Goal: Task Accomplishment & Management: Complete application form

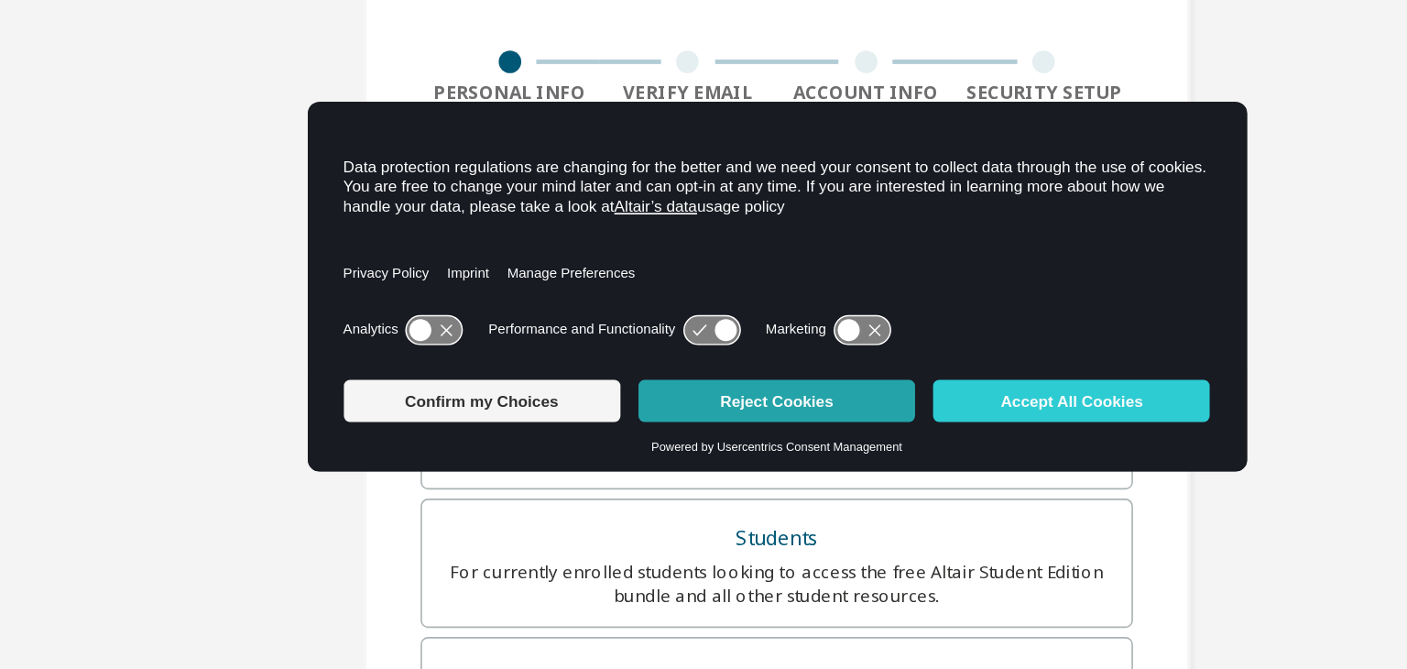
click at [703, 409] on button "Reject Cookies" at bounding box center [703, 404] width 169 height 26
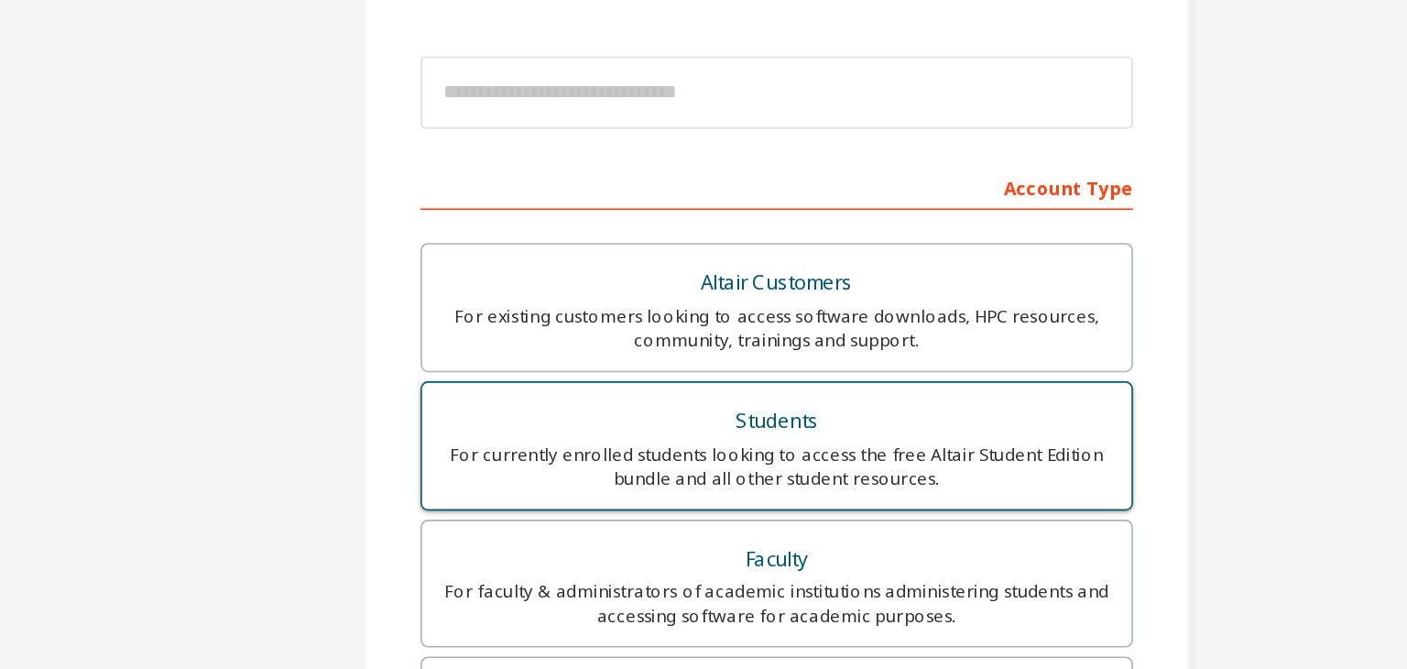
scroll to position [188, 0]
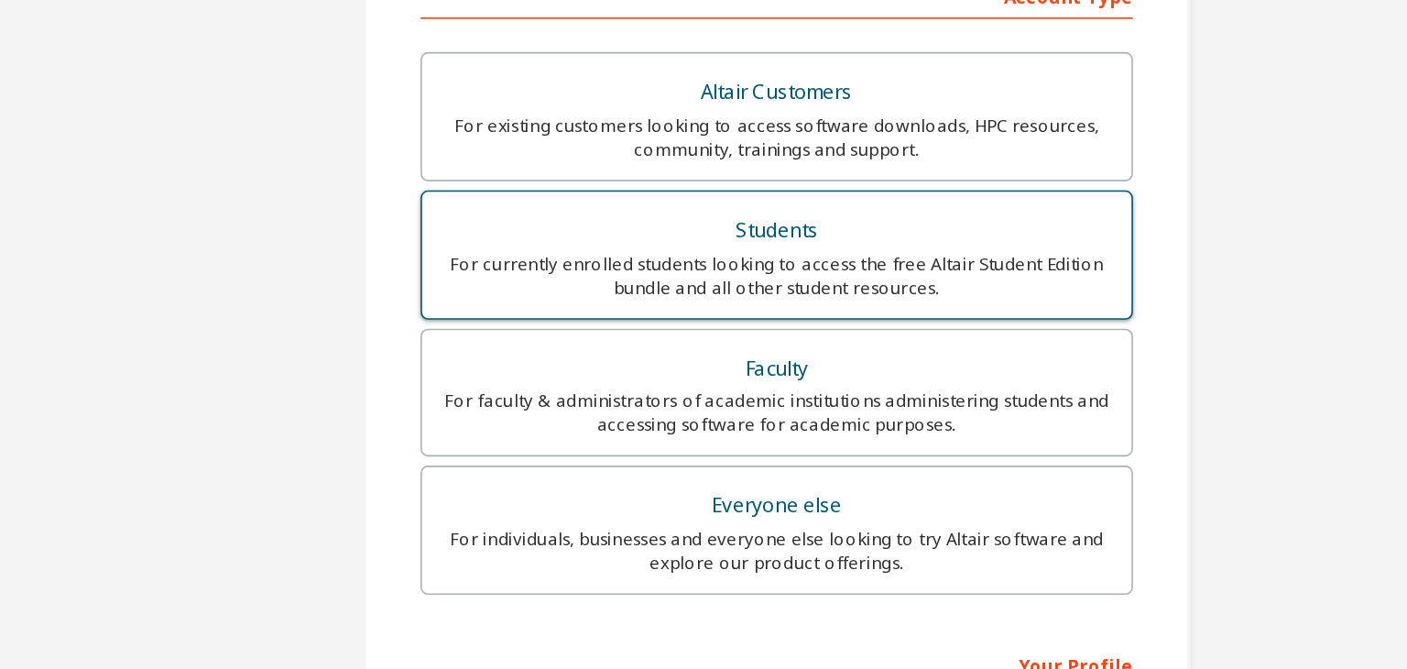
click at [704, 325] on div "For currently enrolled students looking to access the free Altair Student Editi…" at bounding box center [703, 327] width 410 height 29
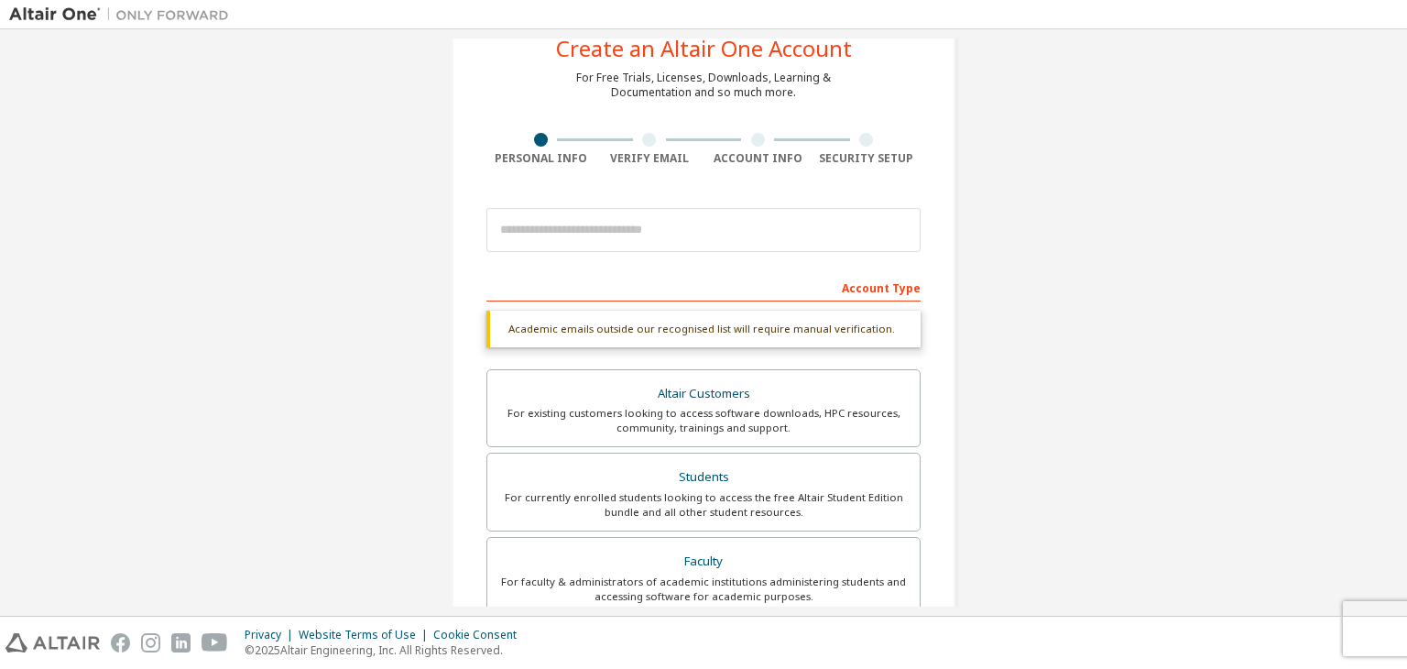
scroll to position [0, 0]
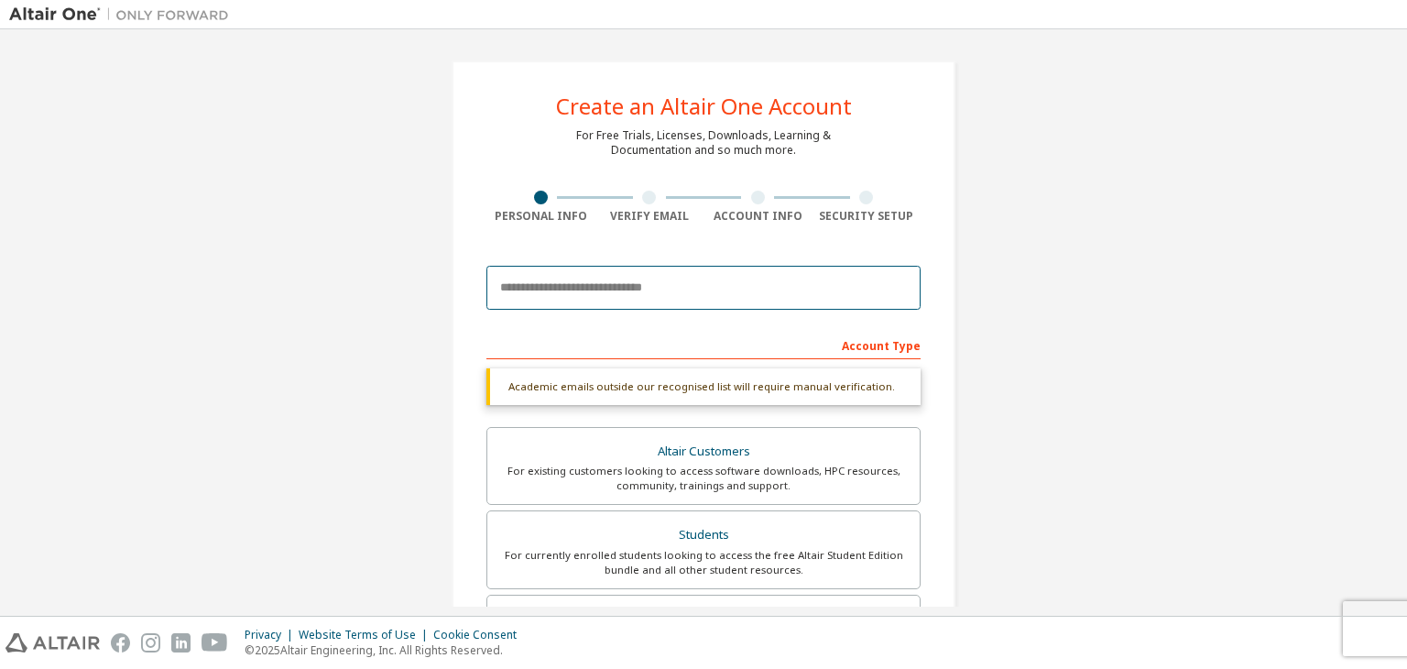
click at [722, 283] on input "email" at bounding box center [704, 288] width 434 height 44
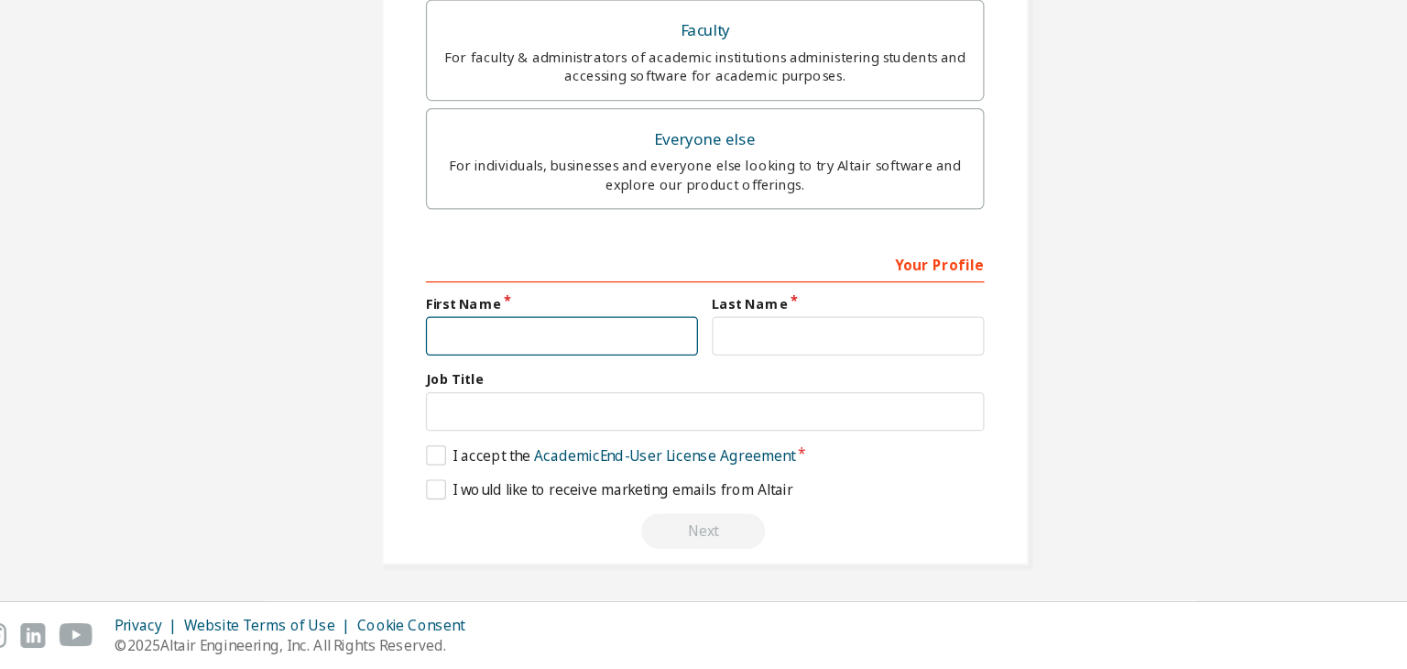
click at [589, 399] on input "text" at bounding box center [593, 410] width 212 height 30
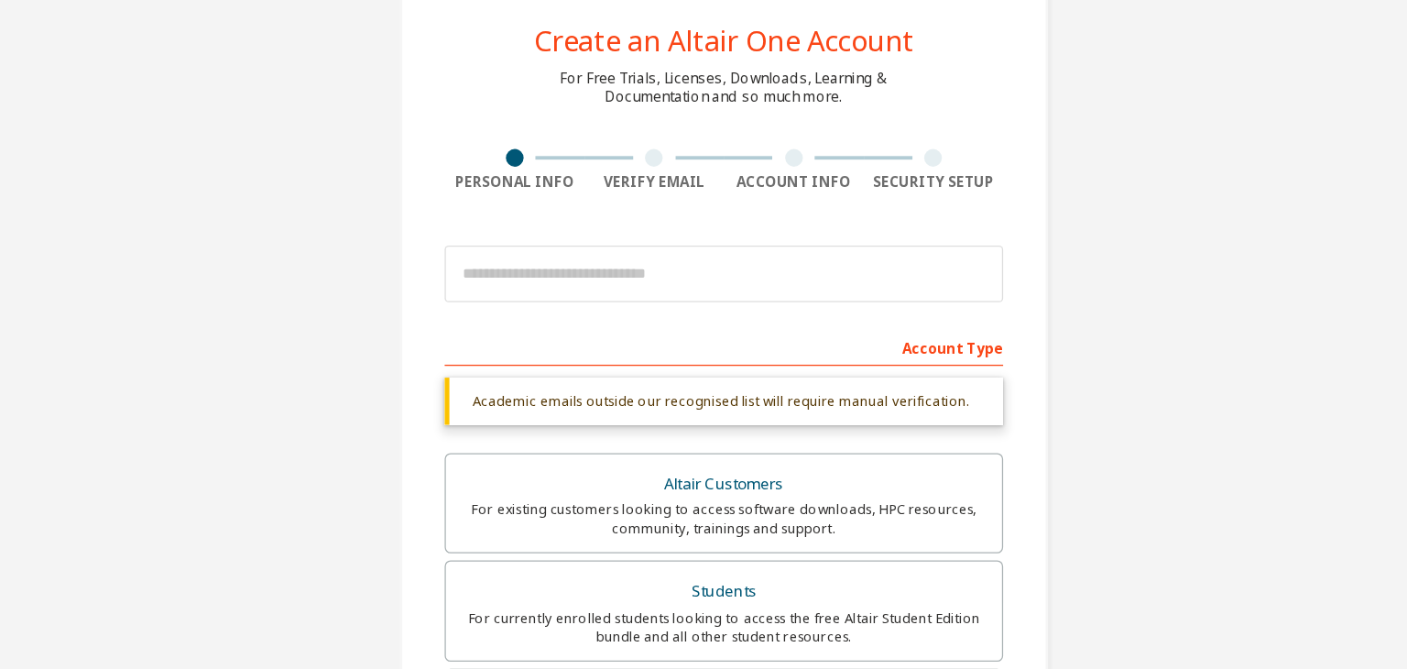
type input "****"
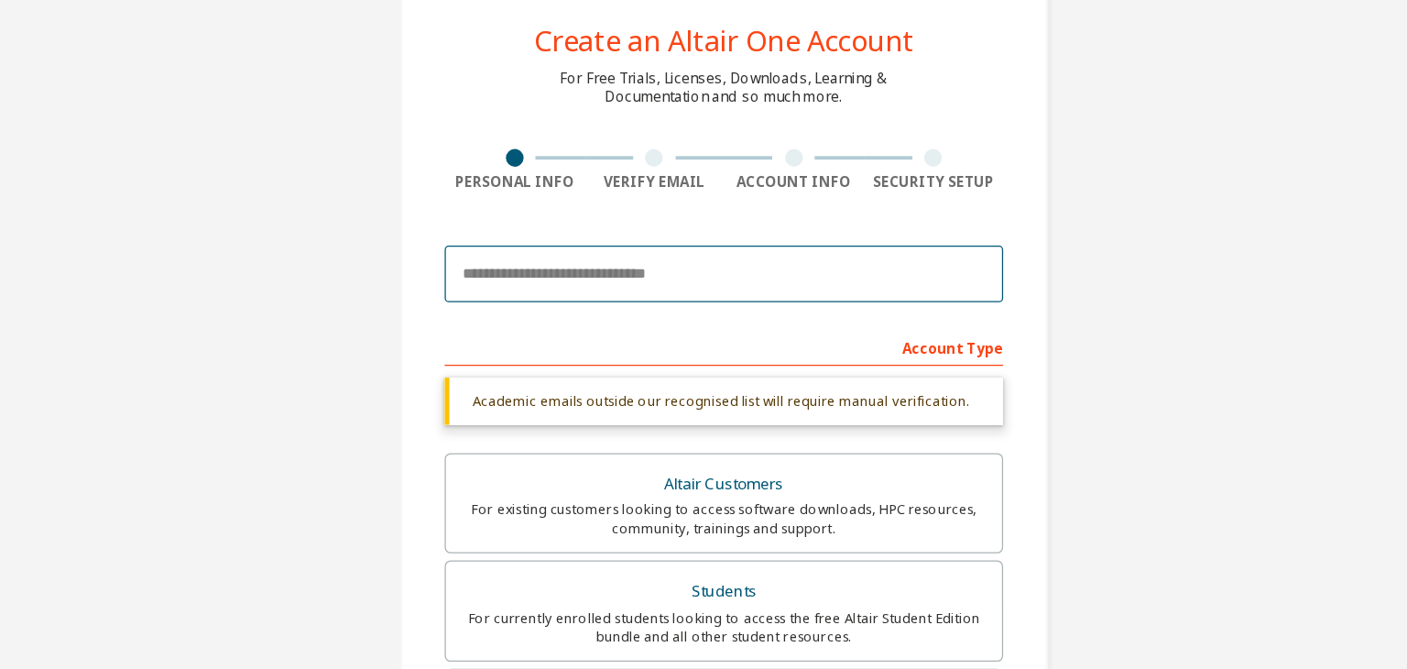
click at [665, 283] on input "email" at bounding box center [704, 288] width 434 height 44
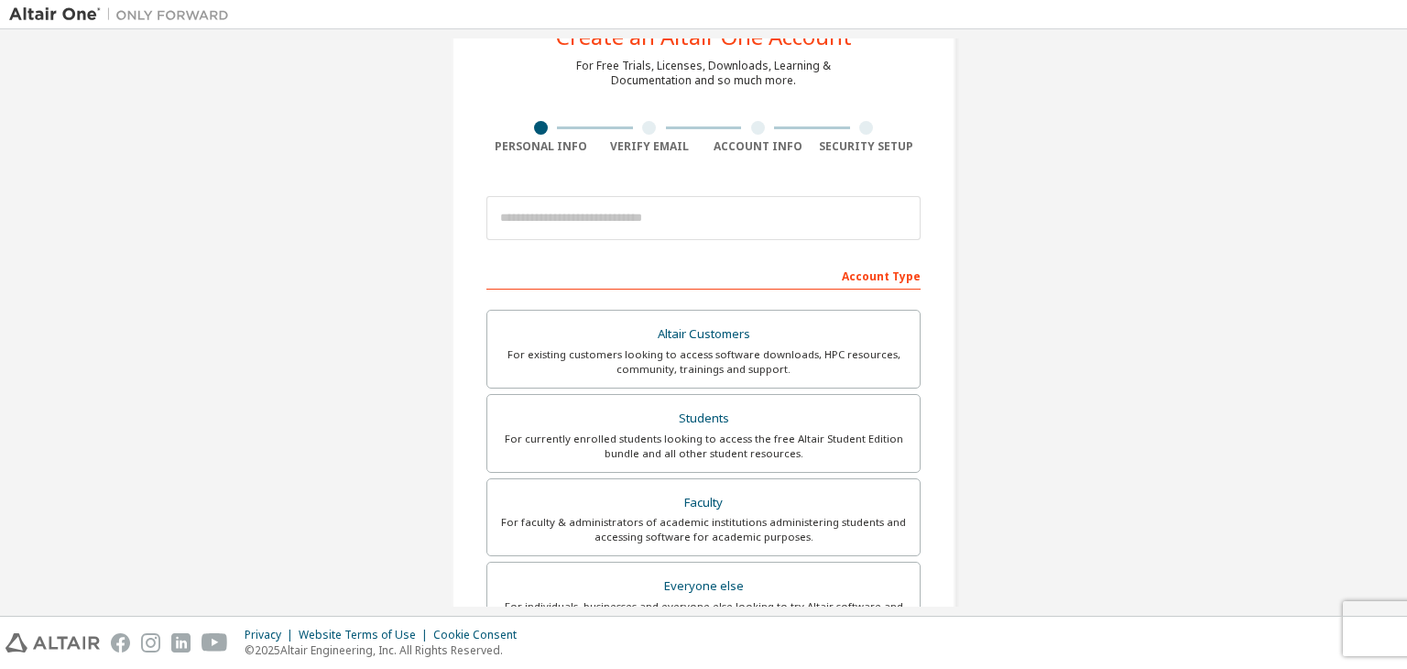
scroll to position [93, 0]
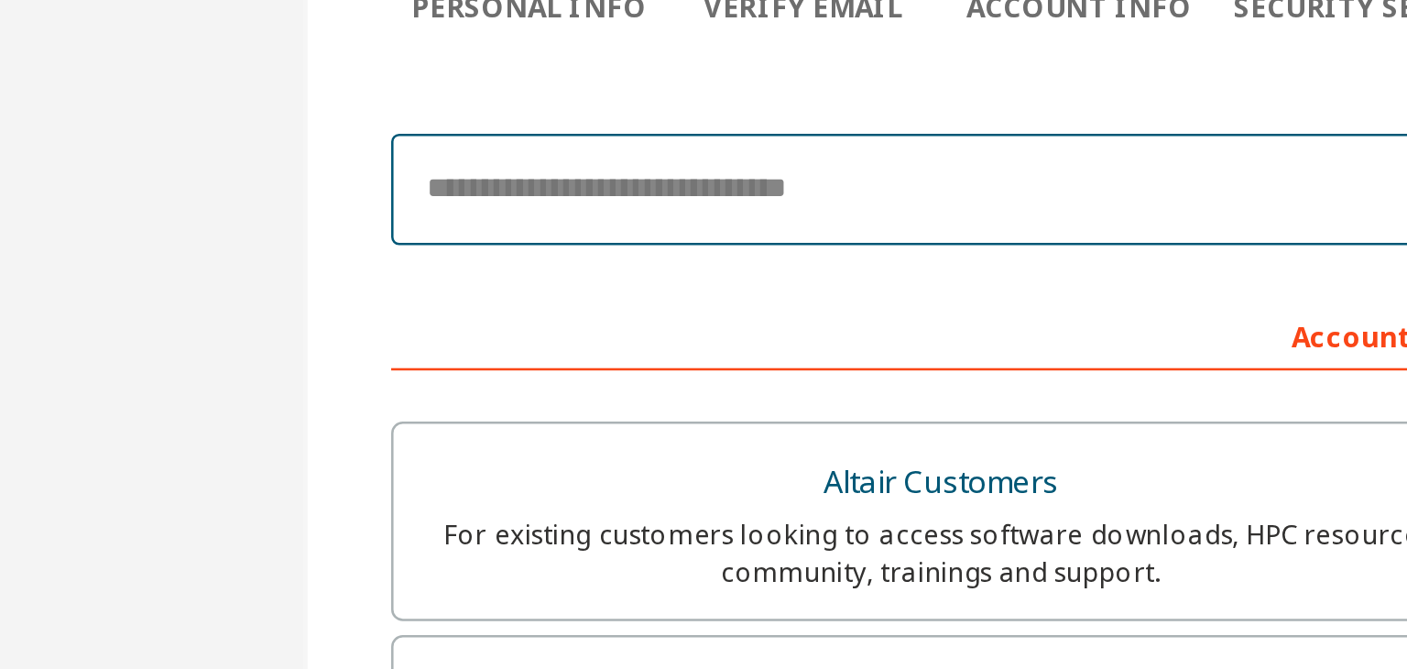
click at [548, 197] on input "email" at bounding box center [704, 194] width 434 height 44
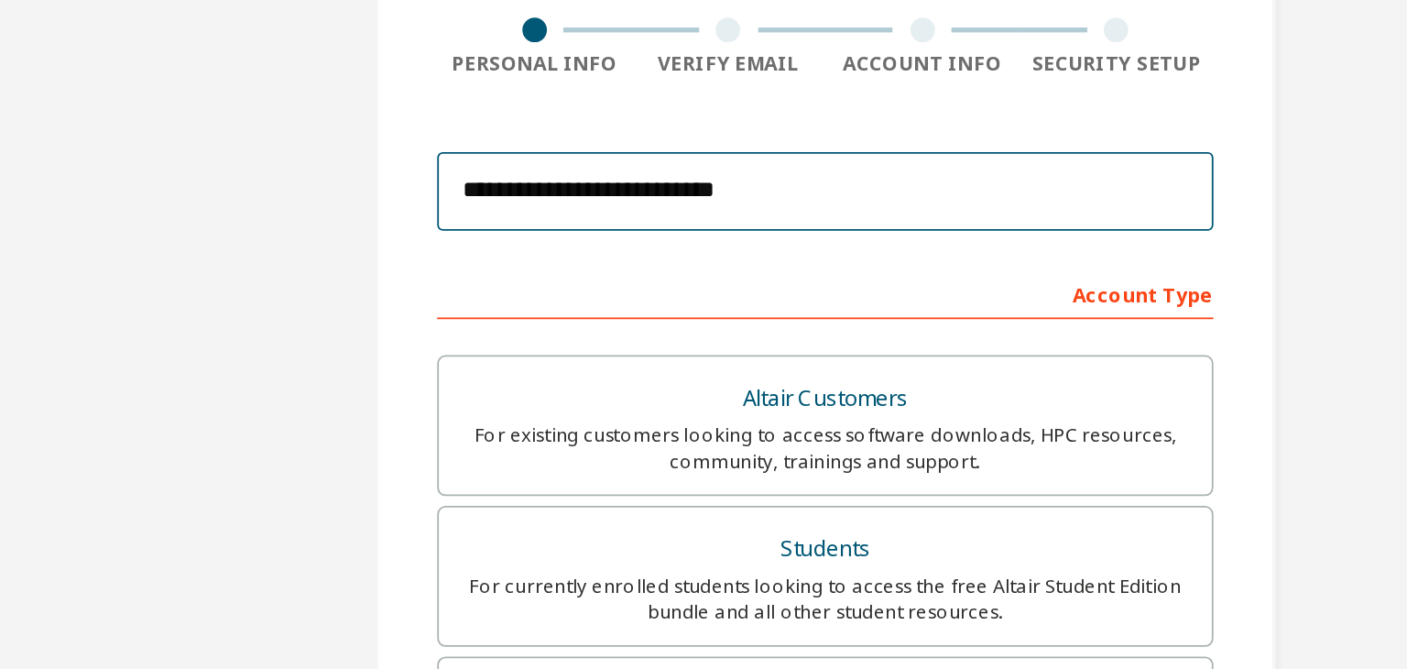
type input "**********"
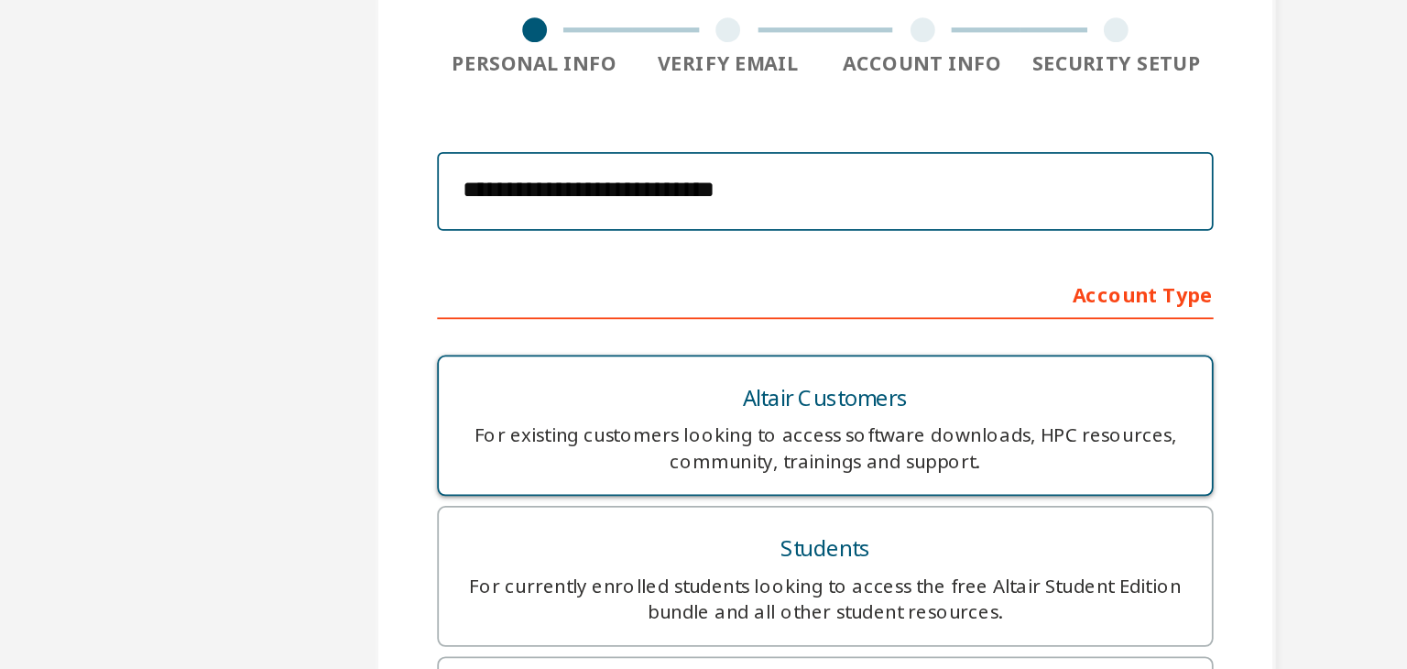
scroll to position [236, 0]
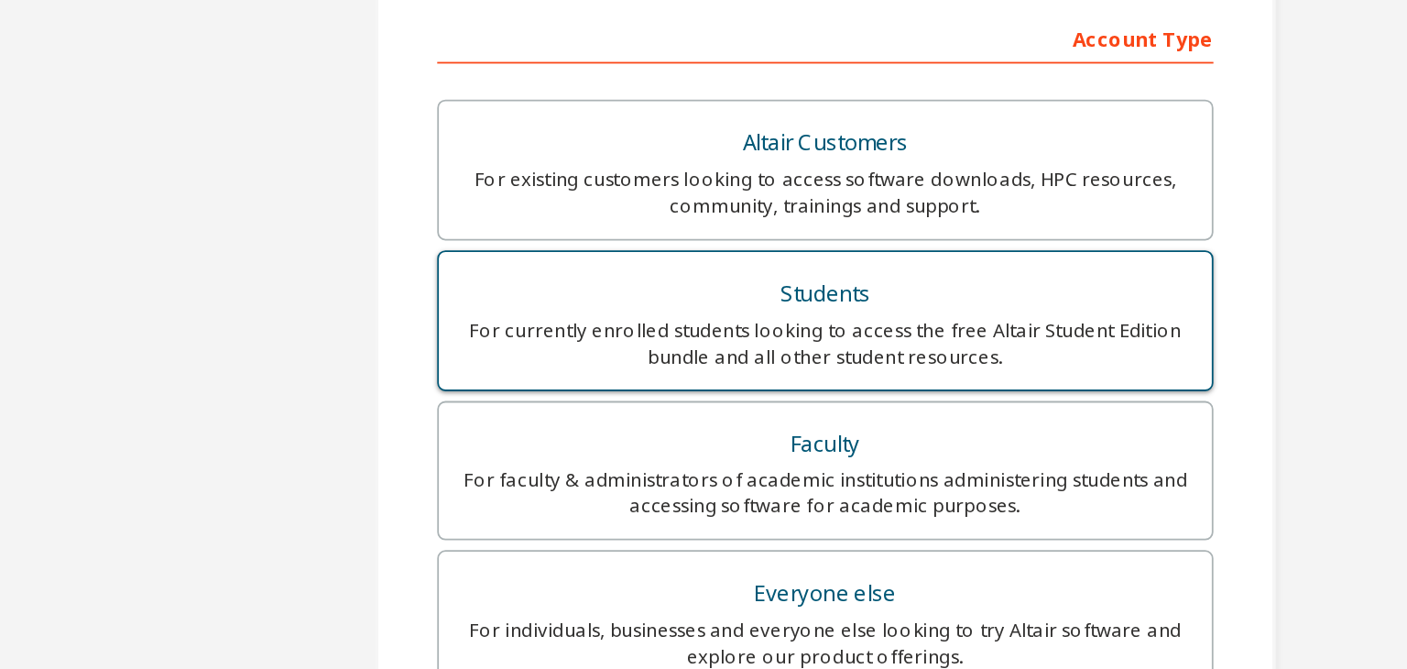
click at [702, 270] on div "For currently enrolled students looking to access the free Altair Student Editi…" at bounding box center [703, 279] width 410 height 29
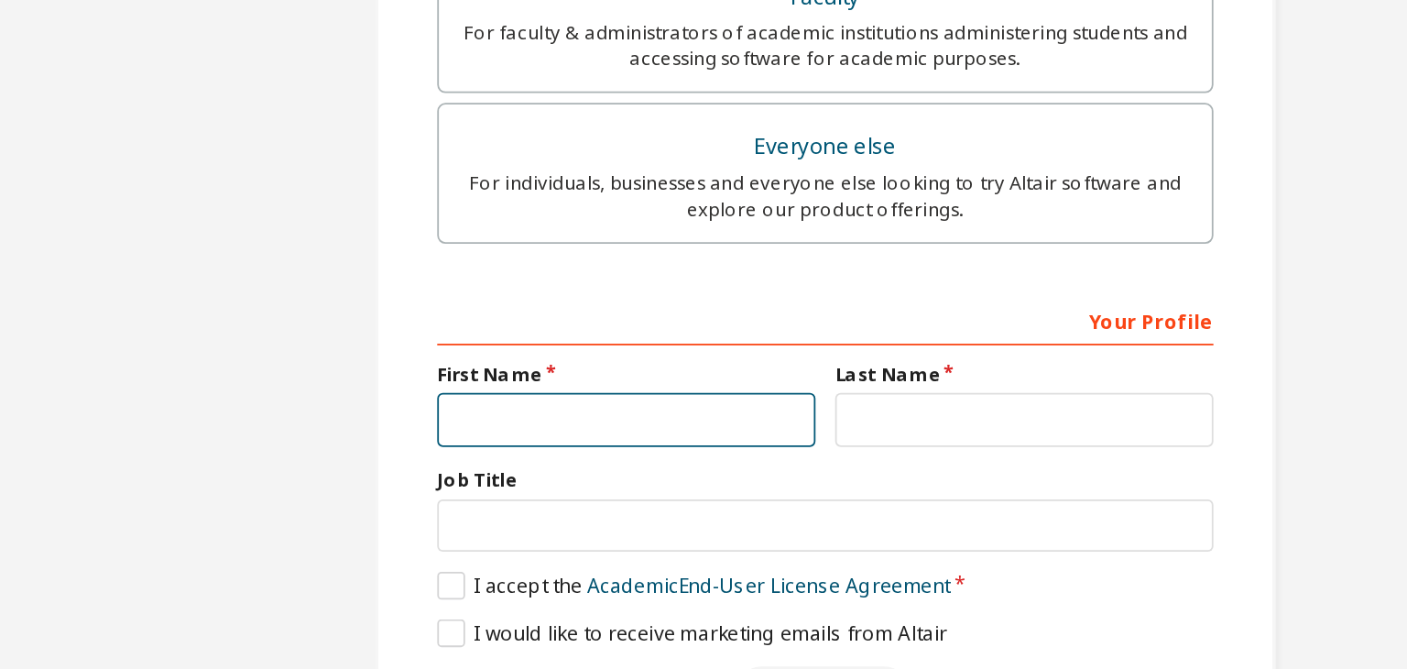
click at [623, 398] on input "text" at bounding box center [593, 410] width 212 height 30
type input "*****"
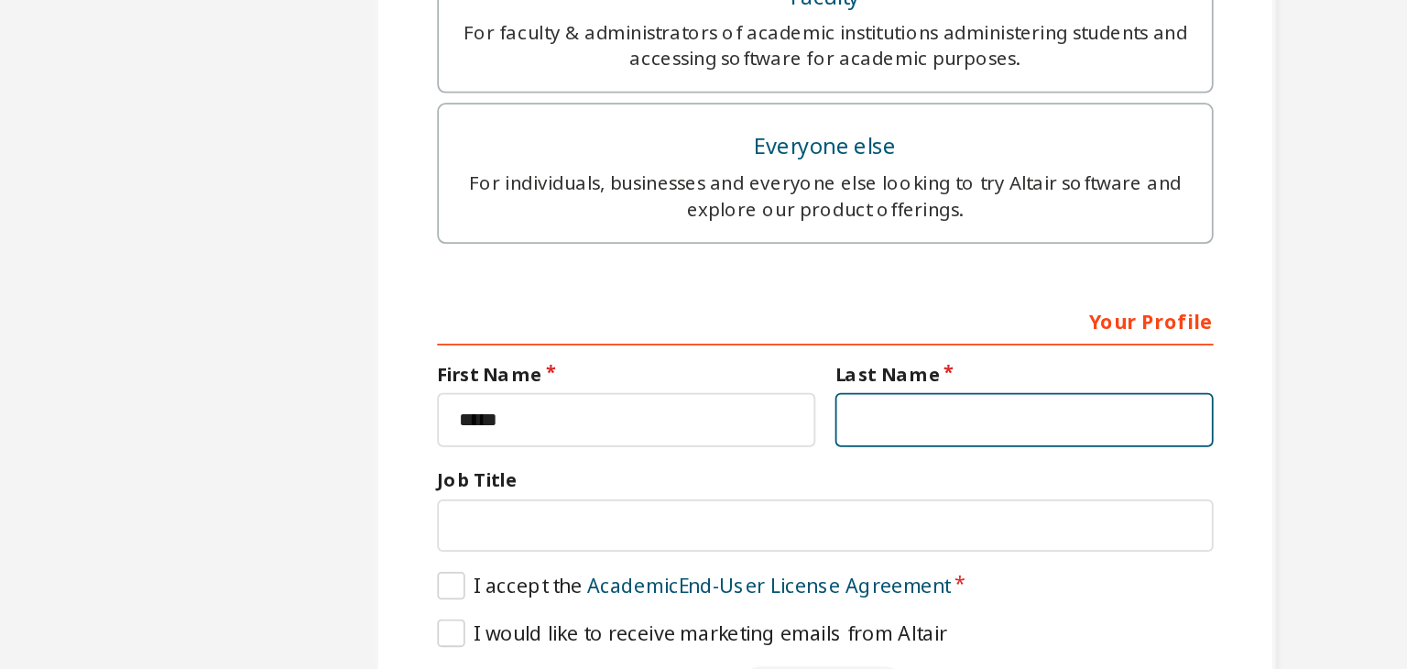
click at [736, 409] on input "text" at bounding box center [815, 410] width 212 height 30
type input "*********"
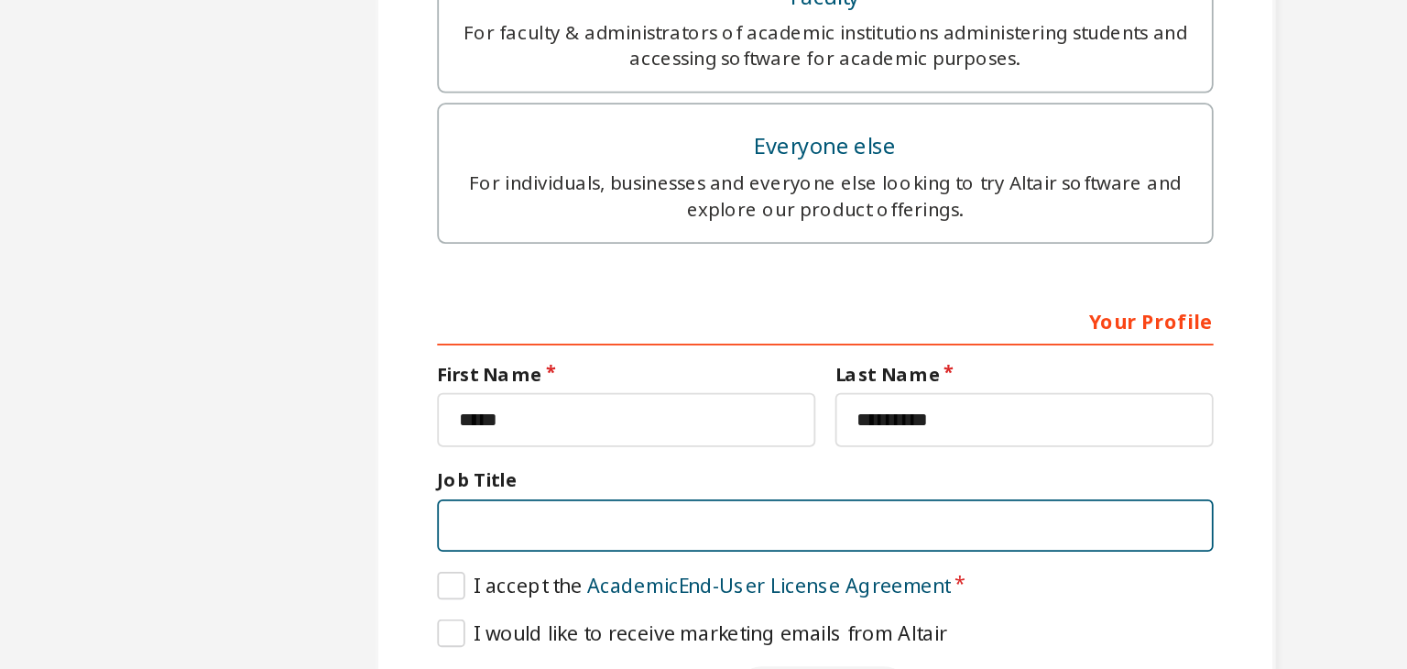
click at [734, 473] on input "text" at bounding box center [704, 469] width 434 height 30
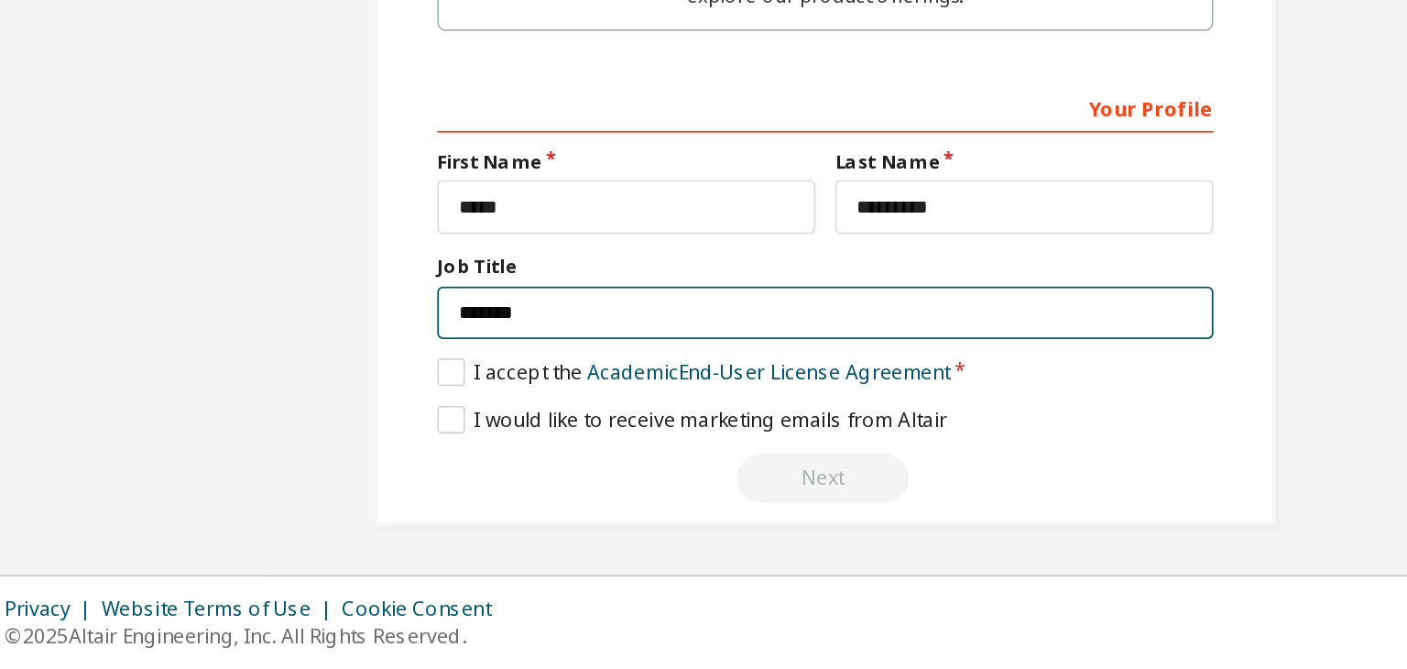
scroll to position [0, 0]
type input "*******"
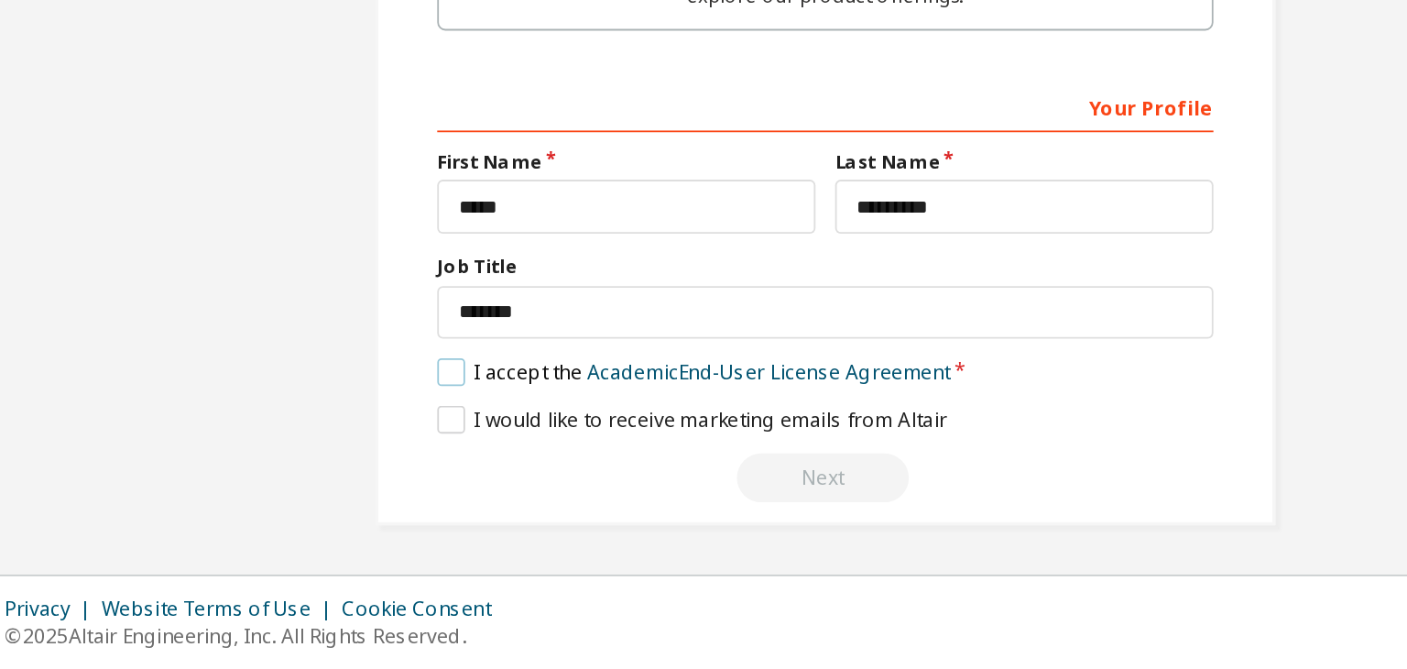
click at [489, 496] on label "I accept the Academic End-User License Agreement" at bounding box center [630, 503] width 287 height 16
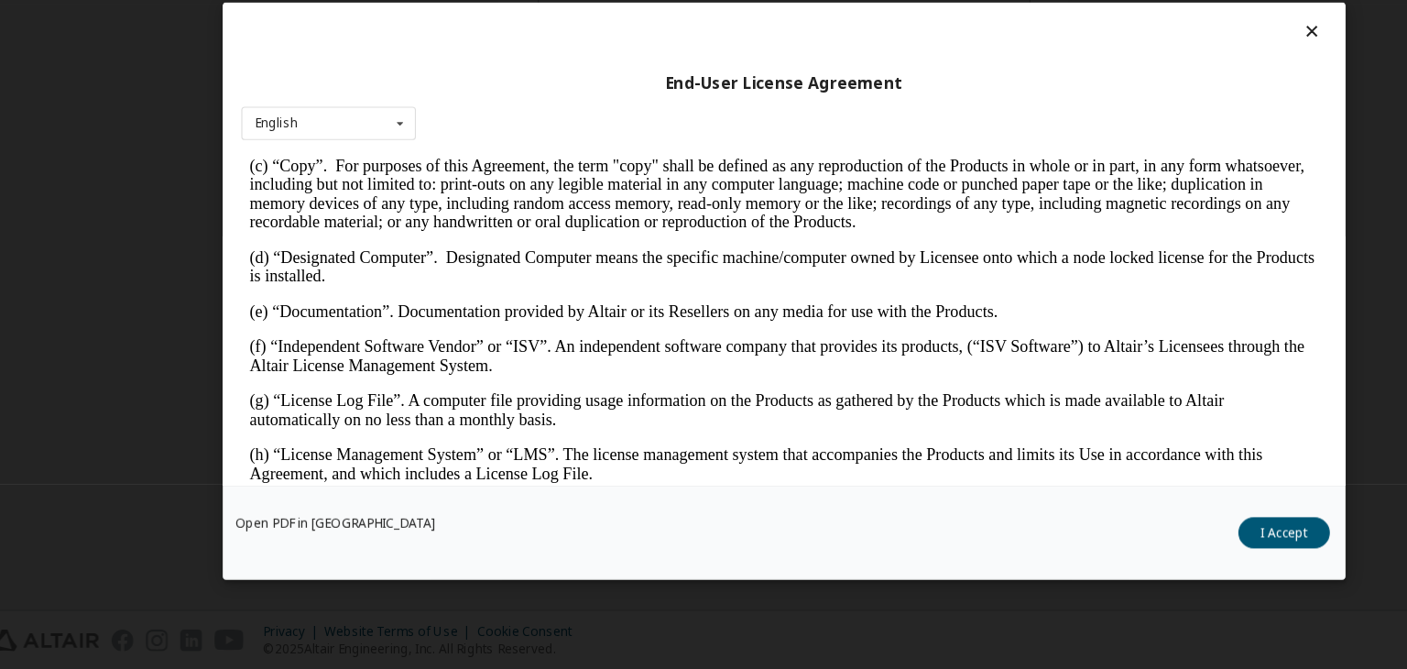
scroll to position [483, 0]
click at [1138, 538] on button "I Accept" at bounding box center [1144, 547] width 81 height 27
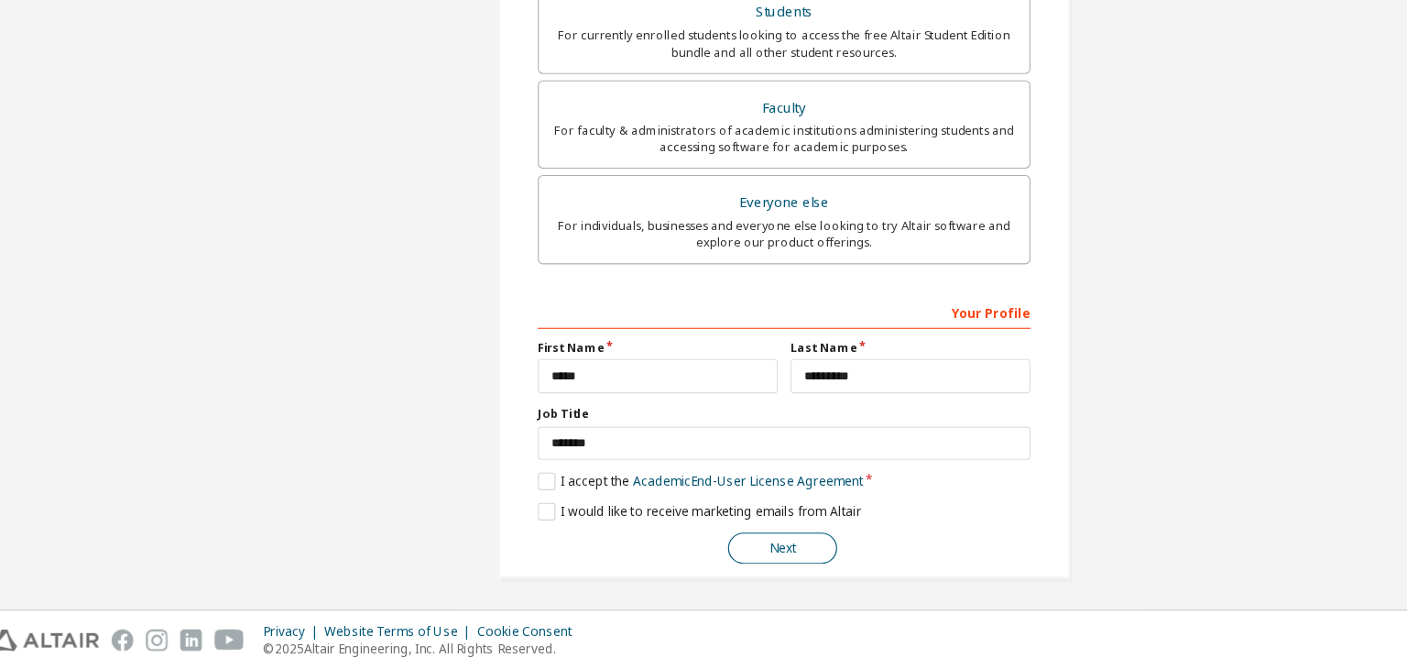
click at [705, 557] on button "Next" at bounding box center [702, 561] width 96 height 27
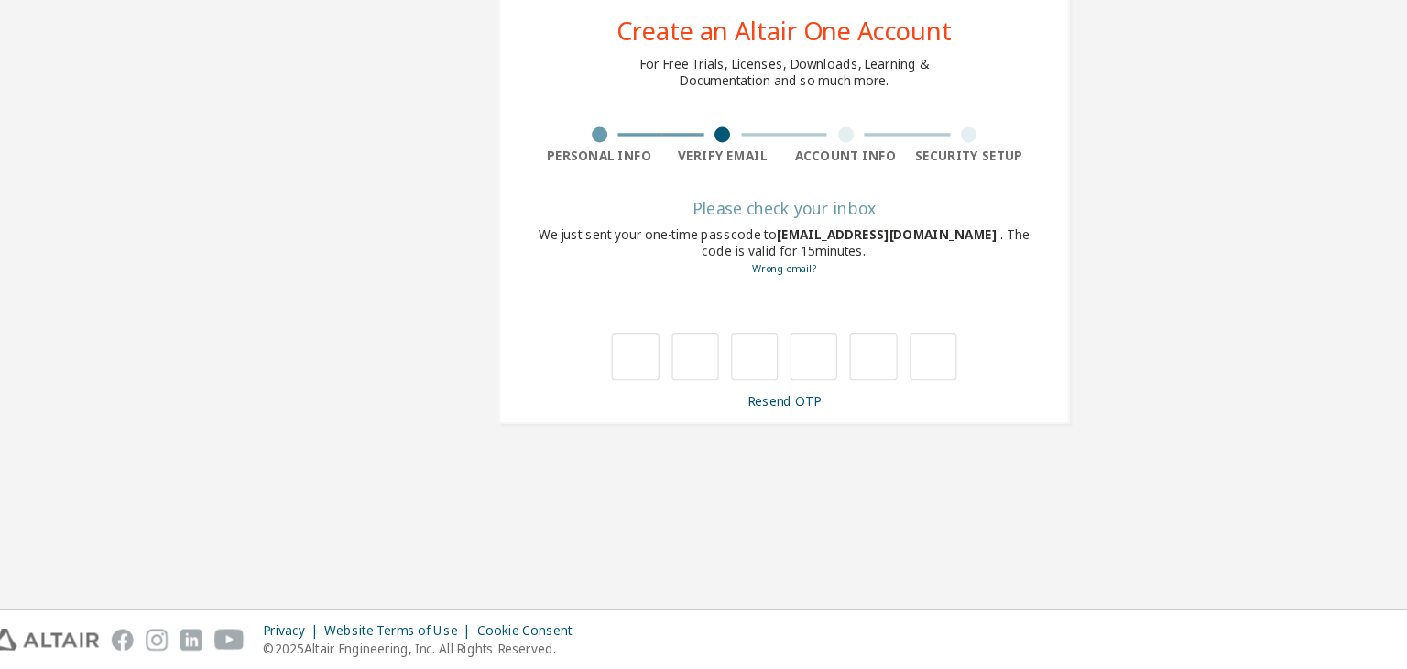
scroll to position [0, 0]
type input "*"
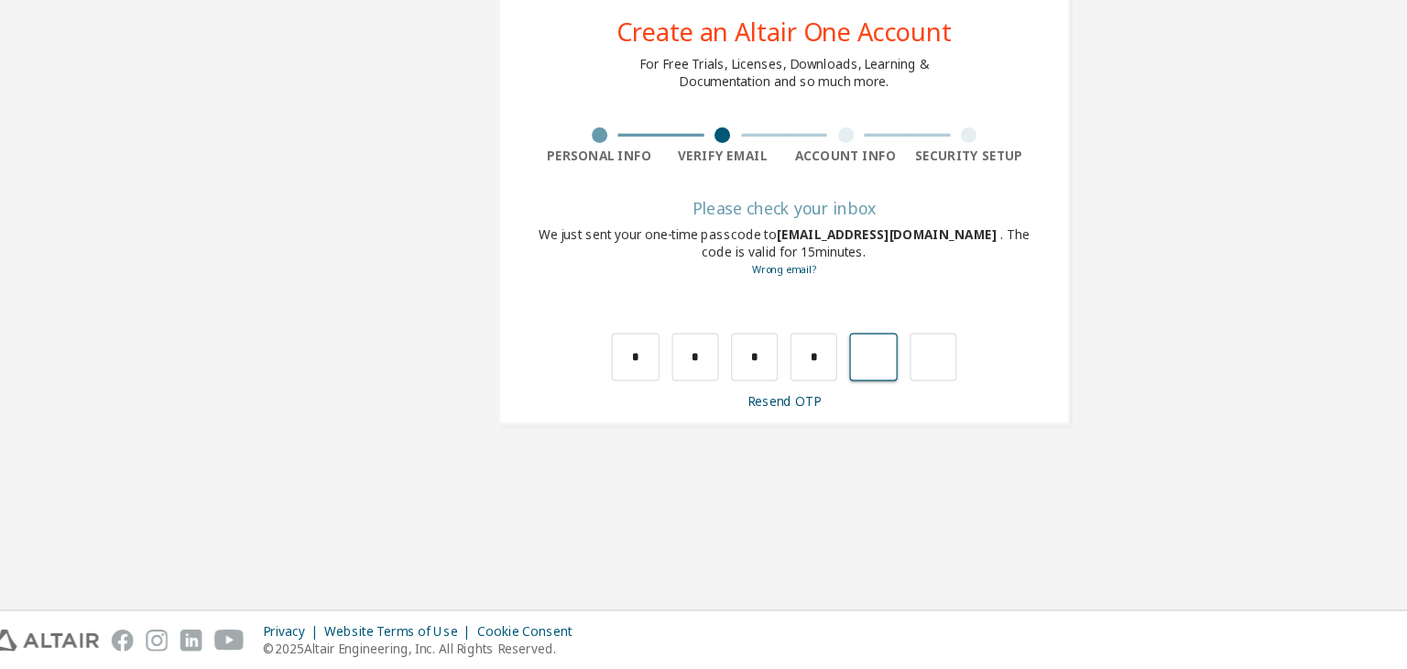
type input "*"
